Goal: Information Seeking & Learning: Learn about a topic

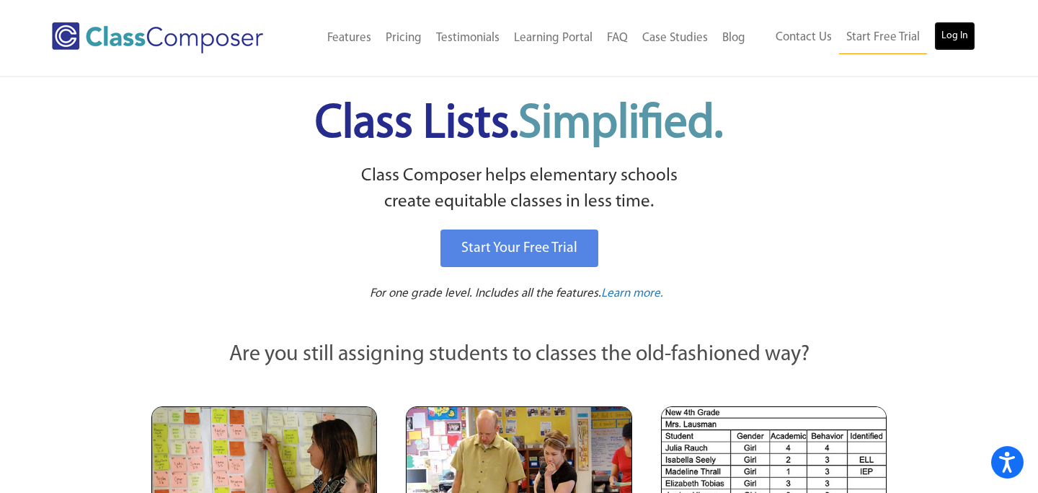
click at [958, 34] on link "Log In" at bounding box center [955, 36] width 41 height 29
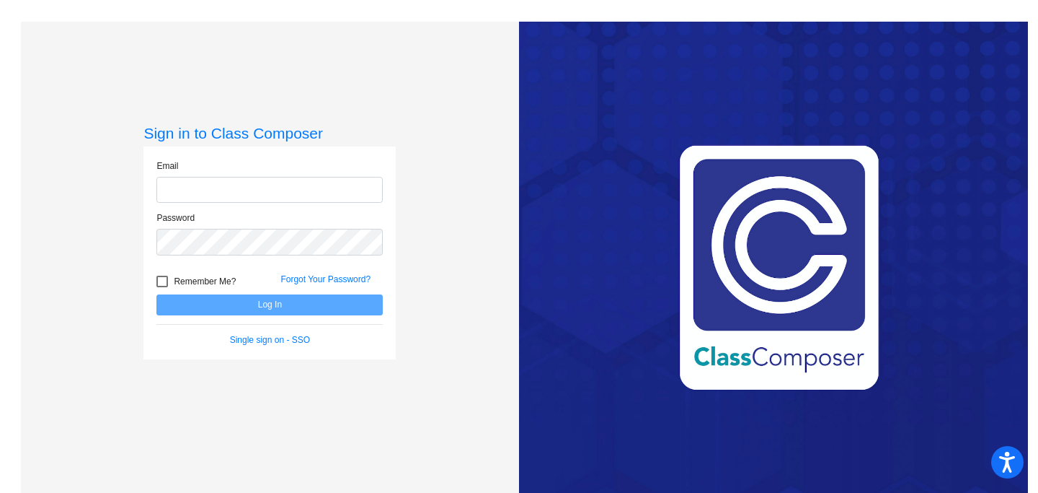
type input "morrows@svusd.org"
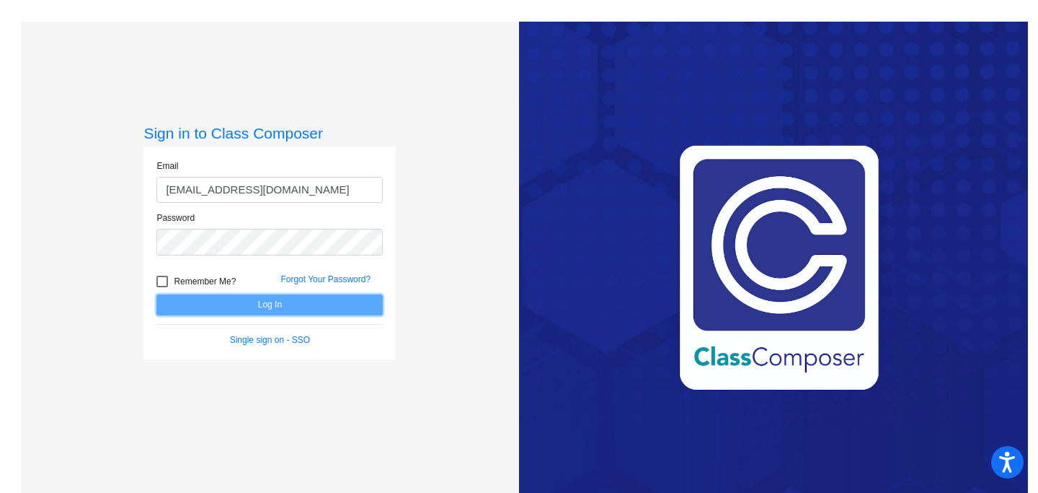
click at [253, 306] on button "Log In" at bounding box center [269, 304] width 226 height 21
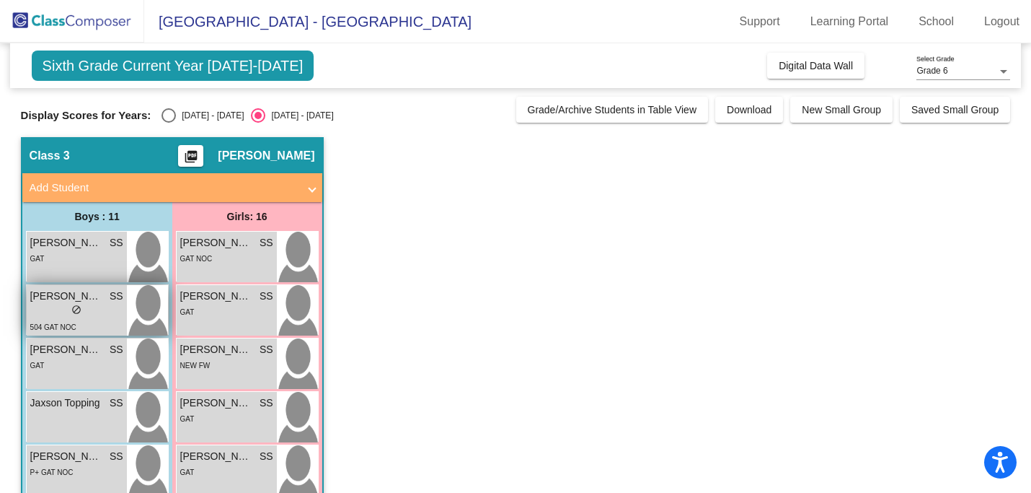
click at [41, 313] on div "lock do_not_disturb_alt" at bounding box center [76, 311] width 93 height 15
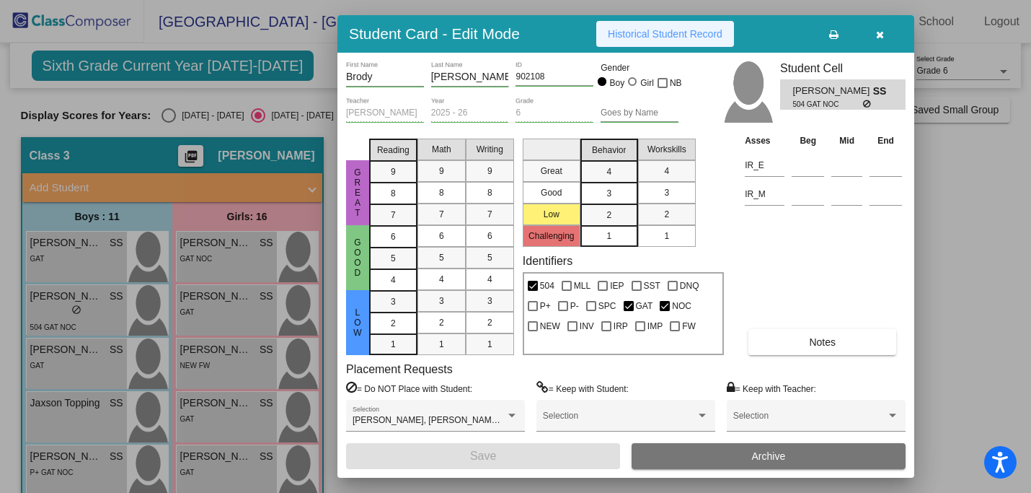
click at [662, 34] on span "Historical Student Record" at bounding box center [665, 34] width 115 height 12
click at [880, 35] on icon "button" at bounding box center [880, 35] width 8 height 10
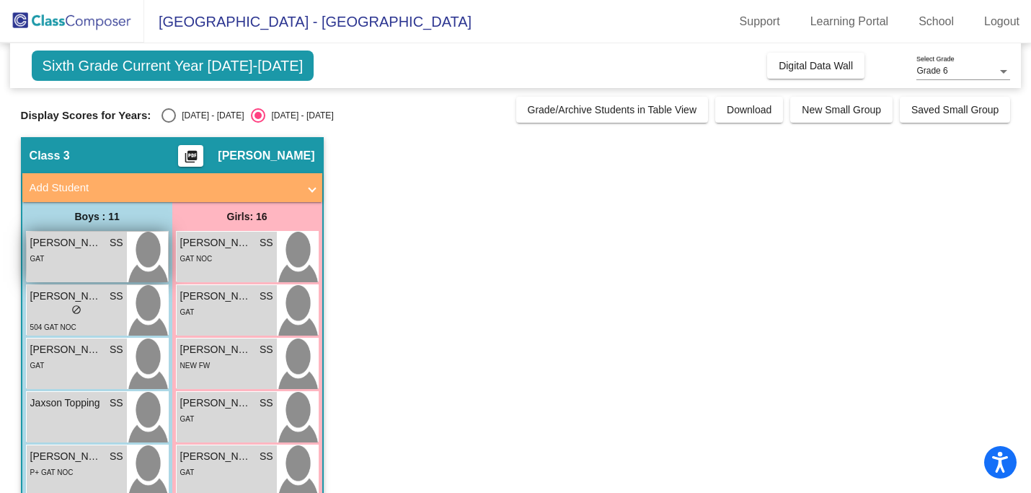
click at [81, 257] on div "GAT" at bounding box center [76, 257] width 93 height 15
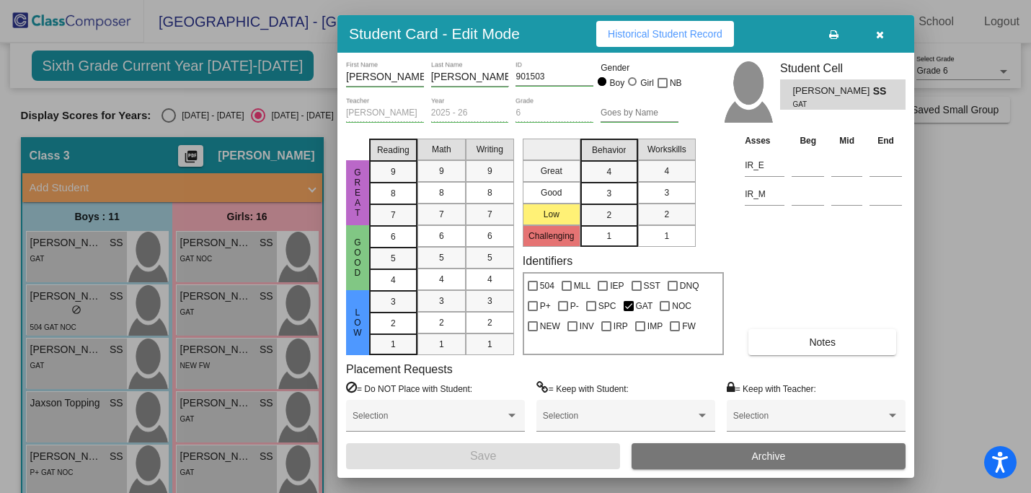
click at [662, 31] on span "Historical Student Record" at bounding box center [665, 34] width 115 height 12
click at [879, 30] on icon "button" at bounding box center [880, 35] width 8 height 10
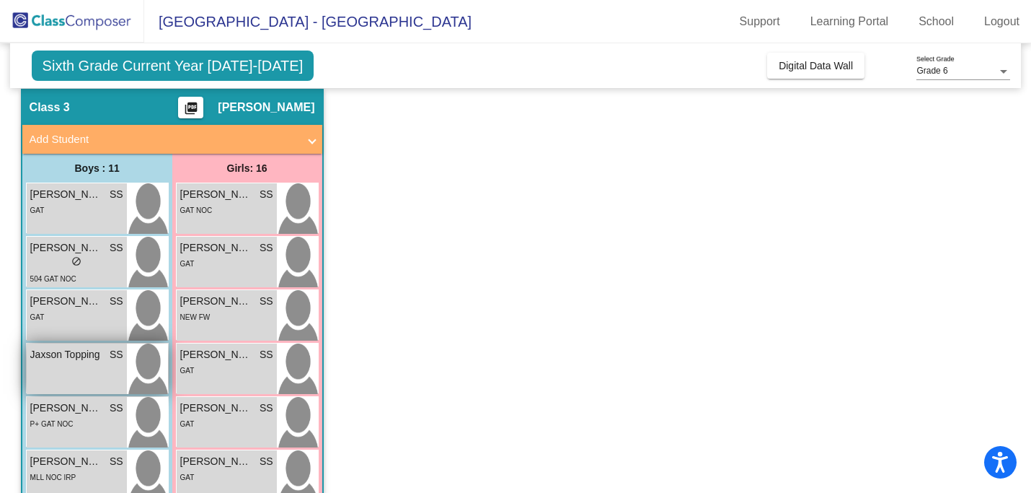
scroll to position [69, 0]
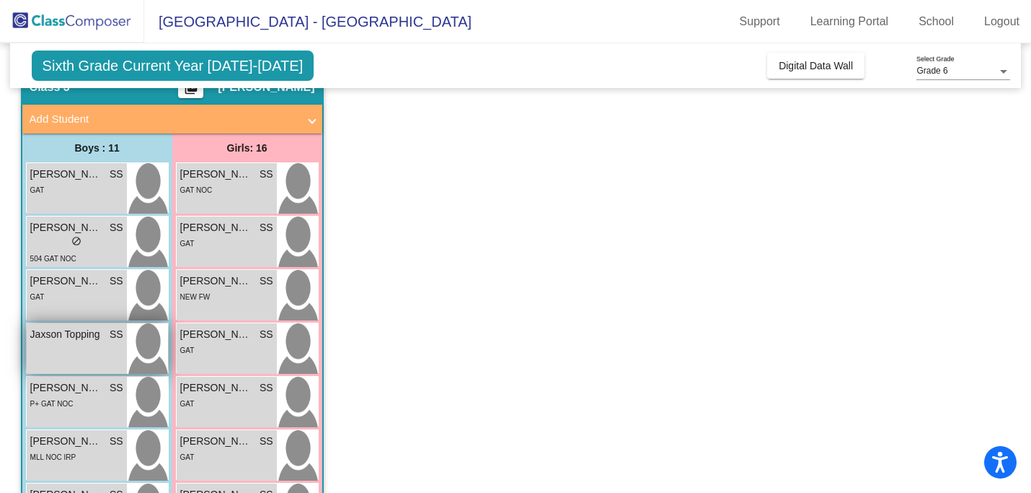
click at [96, 347] on div "Jaxson Topping SS lock do_not_disturb_alt" at bounding box center [77, 348] width 100 height 50
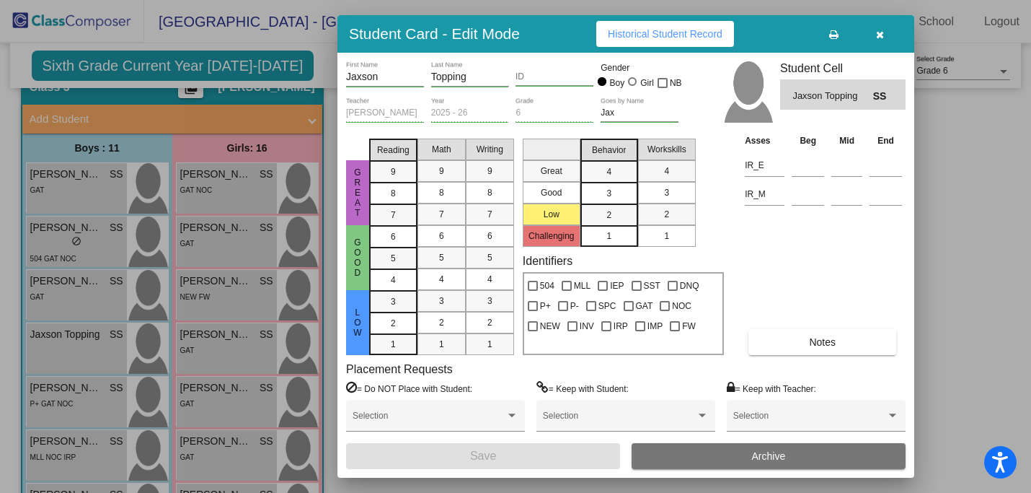
click at [666, 26] on button "Historical Student Record" at bounding box center [665, 34] width 138 height 26
